Goal: Manage account settings

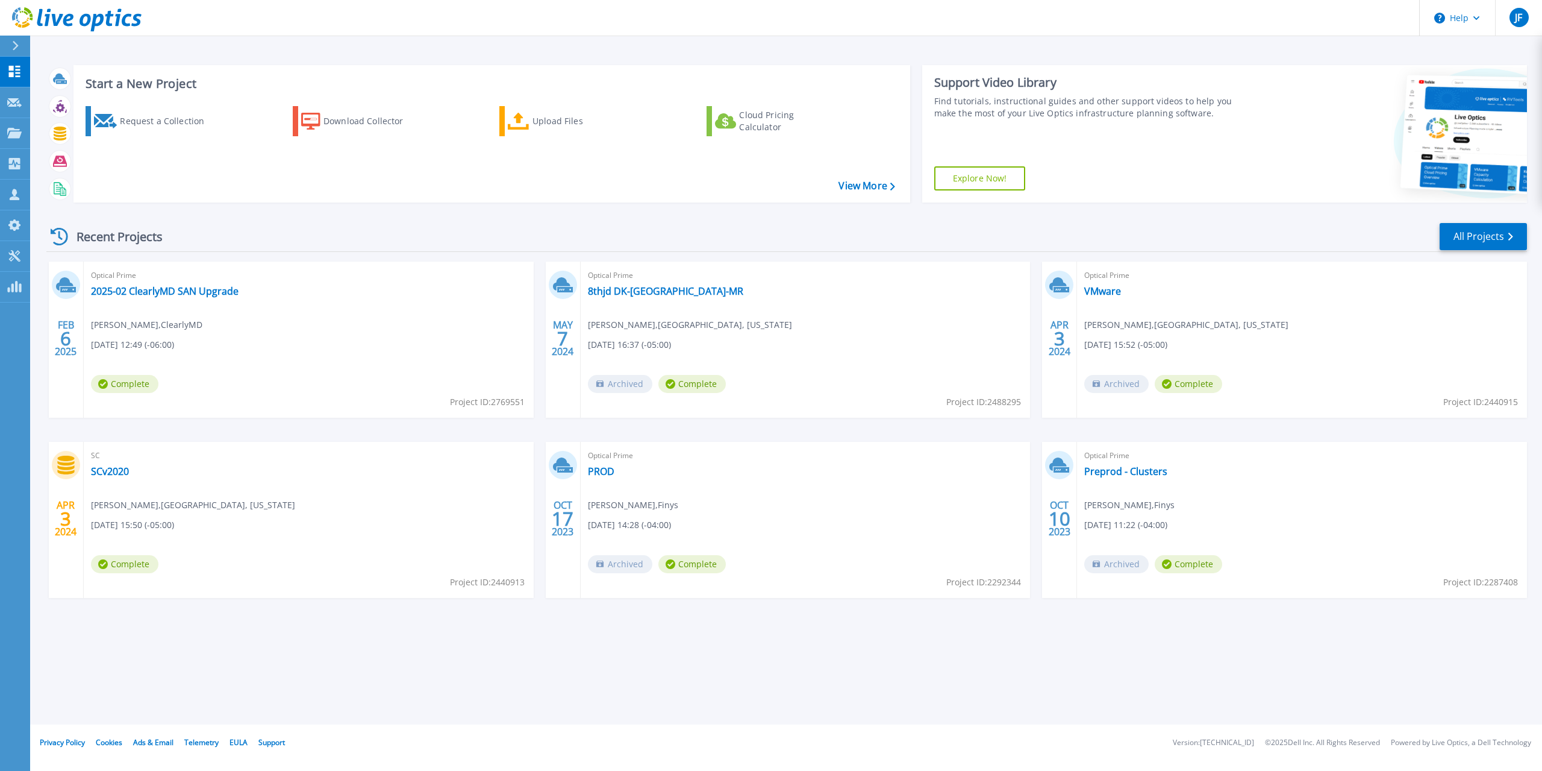
click at [684, 228] on div "Recent Projects All Projects" at bounding box center [786, 237] width 1481 height 30
click at [639, 222] on div "Recent Projects All Projects" at bounding box center [786, 237] width 1481 height 30
click at [23, 234] on link "My Profile My Profile" at bounding box center [15, 225] width 30 height 31
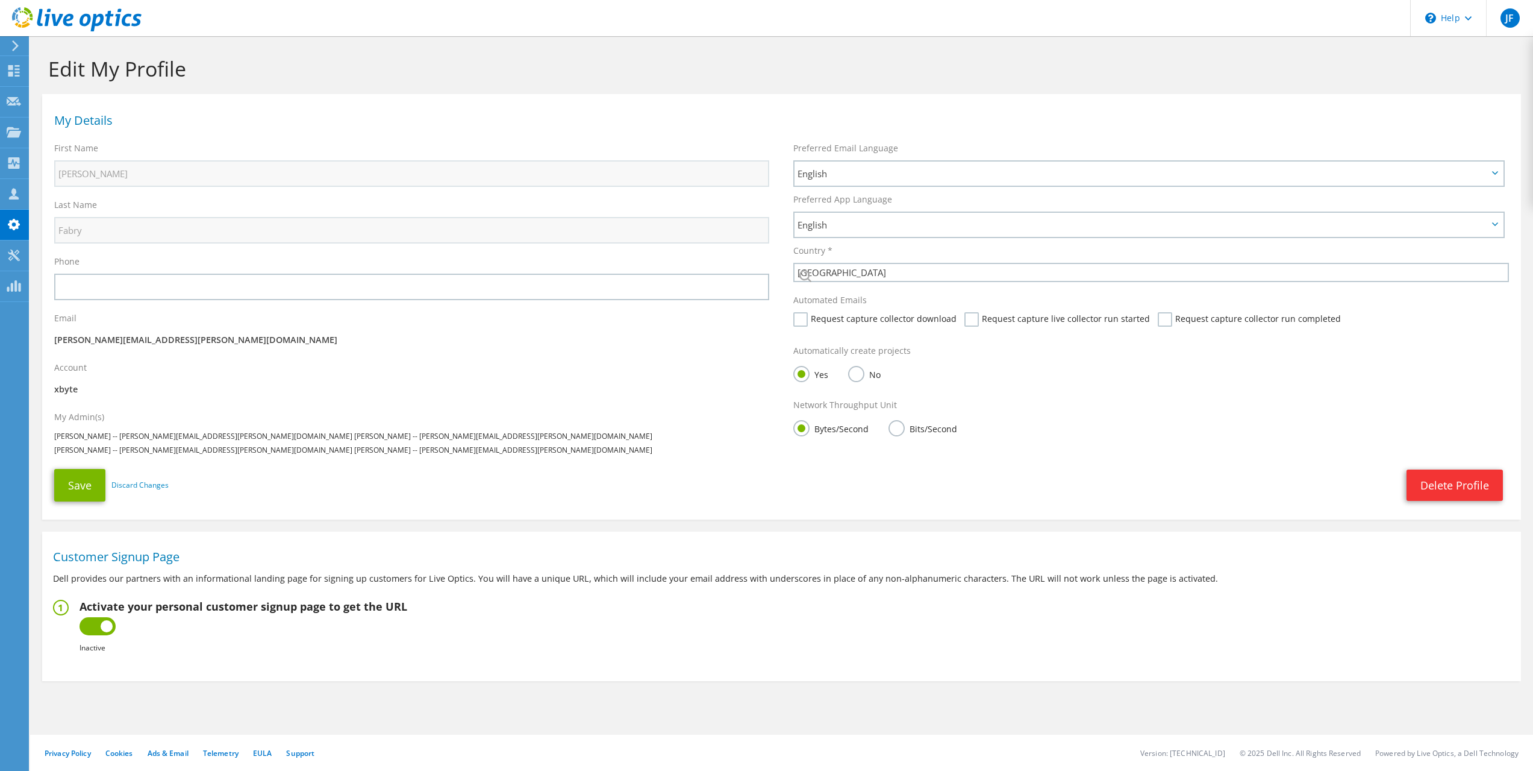
select select "224"
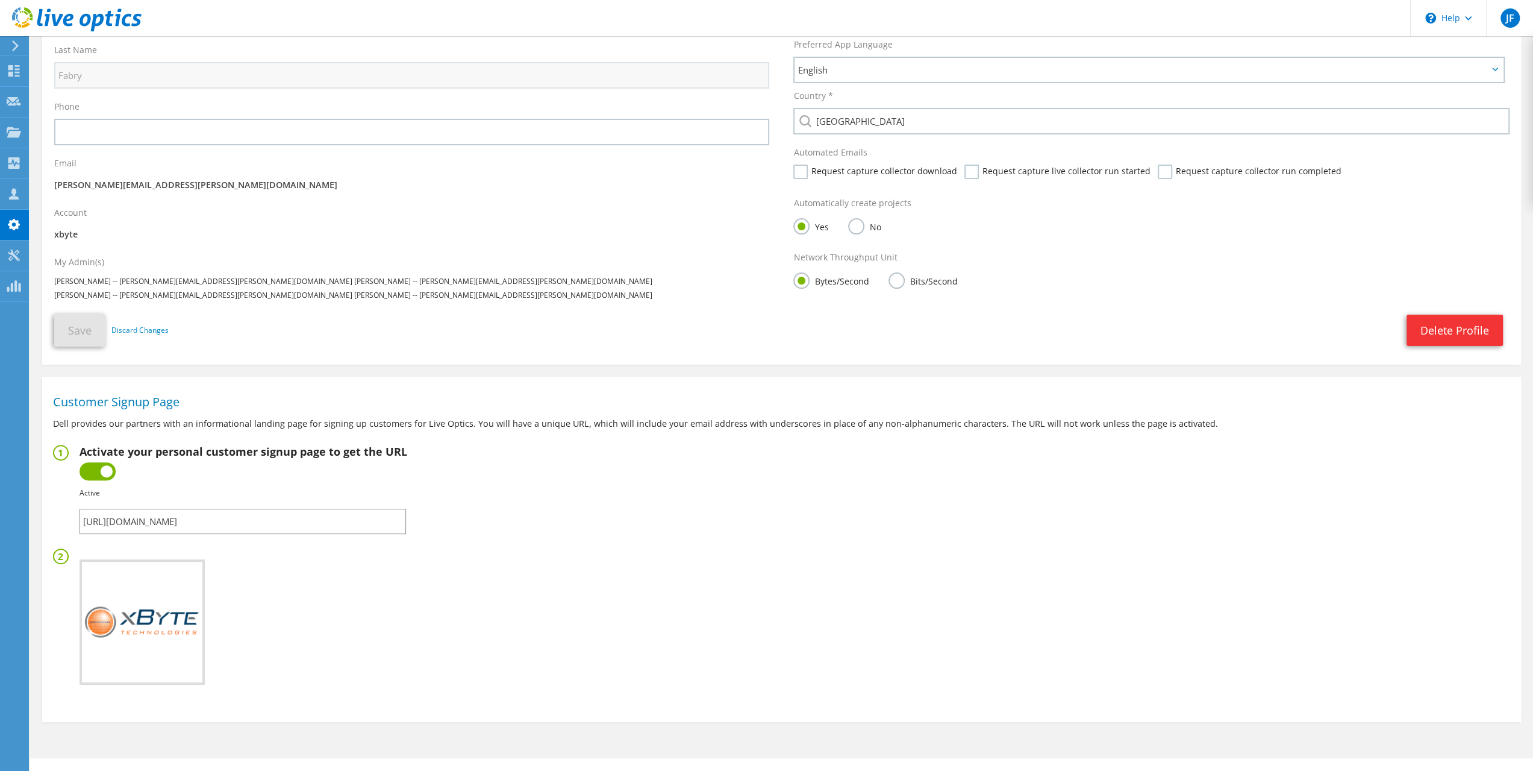
scroll to position [171, 0]
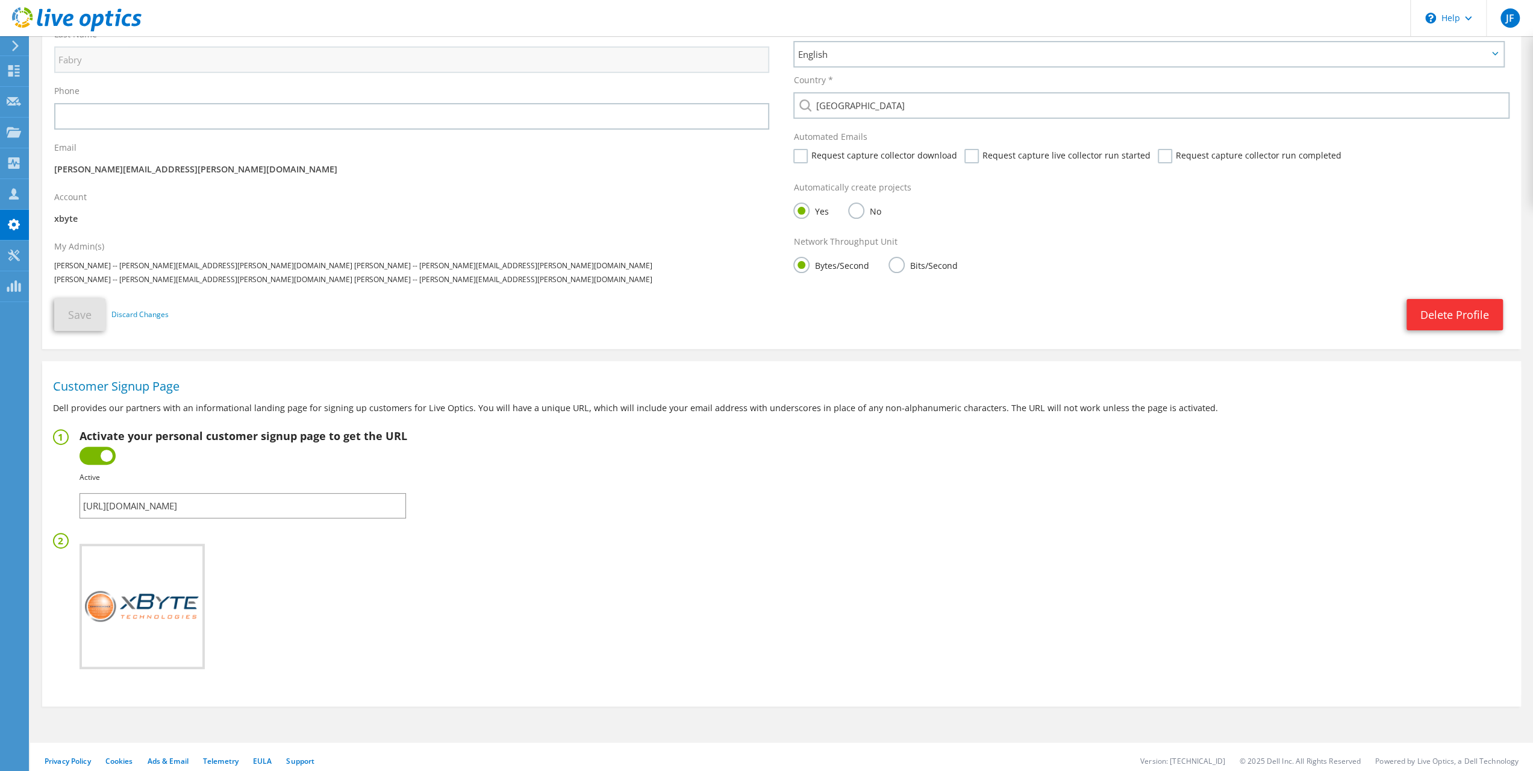
click at [255, 505] on input "https://app.liveoptics.com/signup/josh_fabry_xbyte_com" at bounding box center [243, 505] width 327 height 25
